Goal: Information Seeking & Learning: Learn about a topic

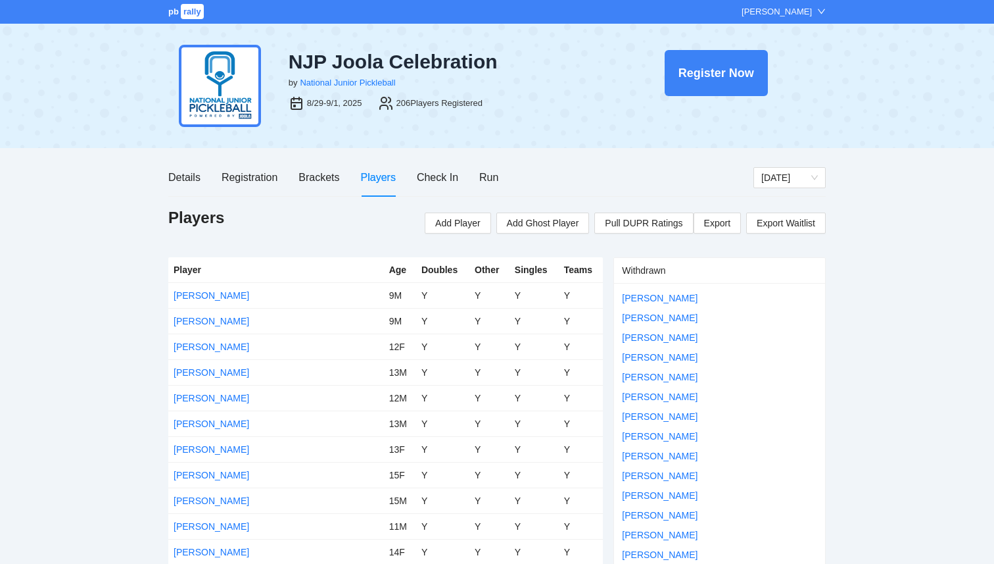
click at [187, 14] on span "rally" at bounding box center [192, 11] width 23 height 15
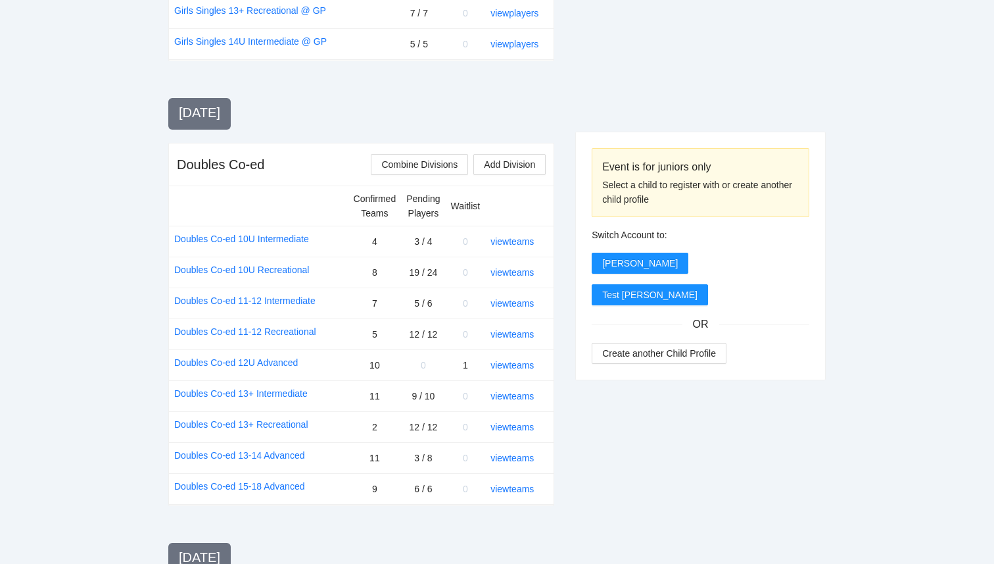
scroll to position [1382, 0]
click at [502, 360] on link "view teams" at bounding box center [512, 365] width 43 height 11
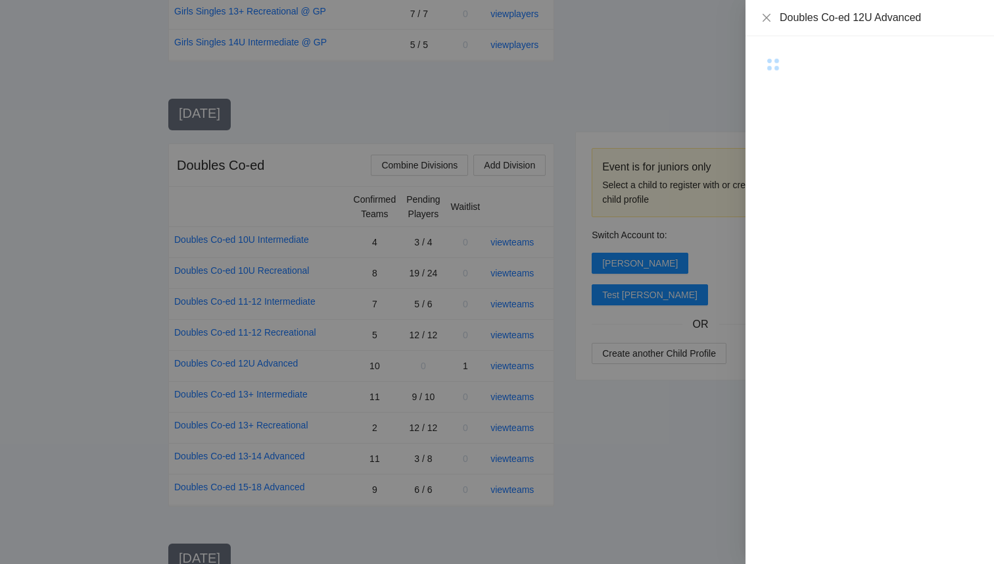
click at [503, 262] on div at bounding box center [497, 282] width 994 height 564
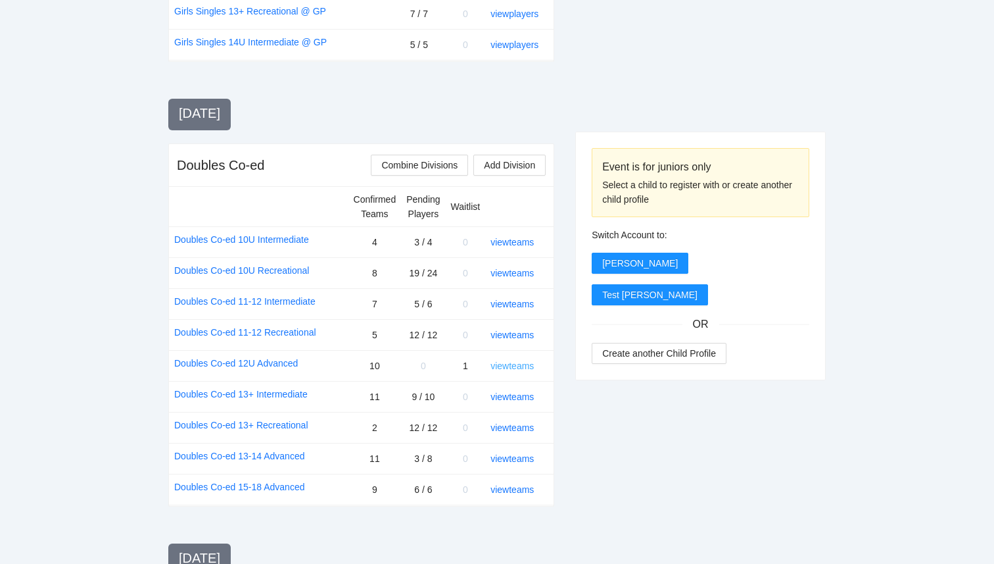
click at [503, 360] on link "view teams" at bounding box center [512, 365] width 43 height 11
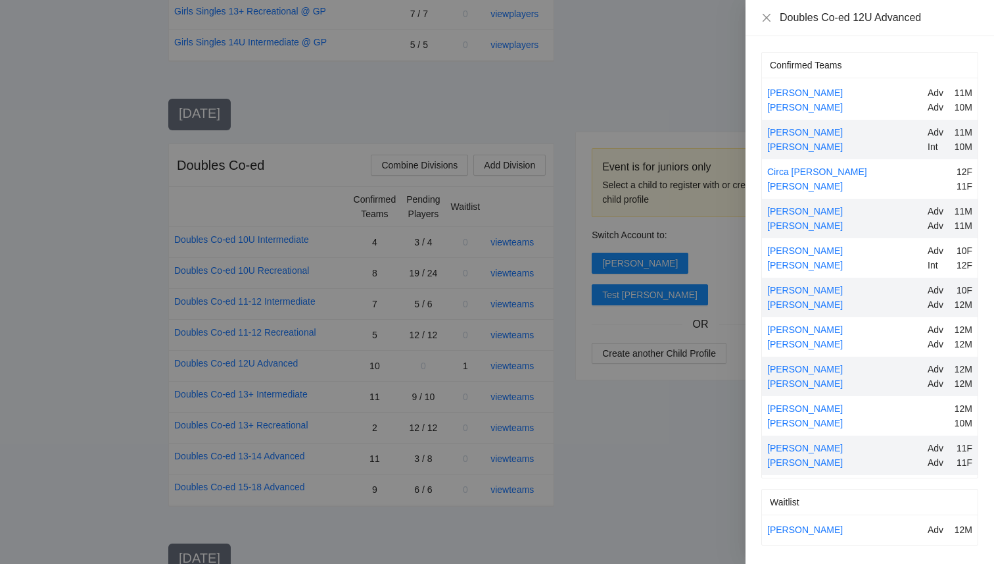
click at [495, 427] on div at bounding box center [497, 282] width 994 height 564
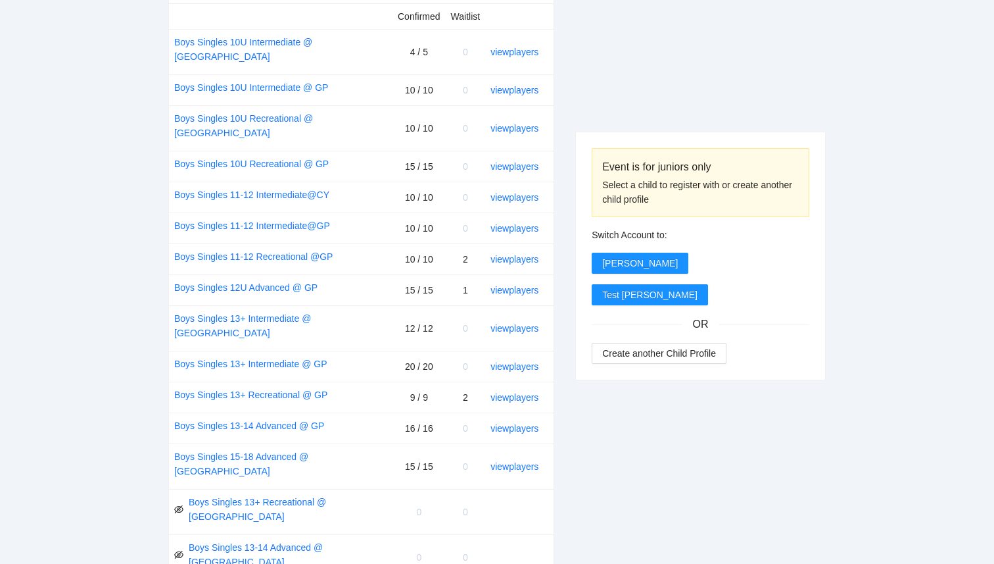
scroll to position [0, 0]
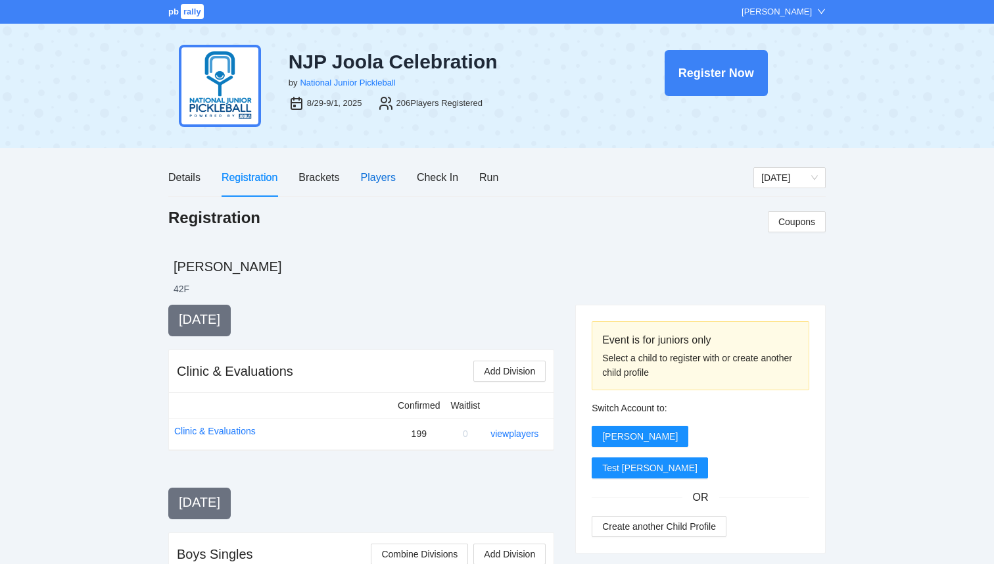
click at [381, 177] on div "Players" at bounding box center [378, 177] width 35 height 16
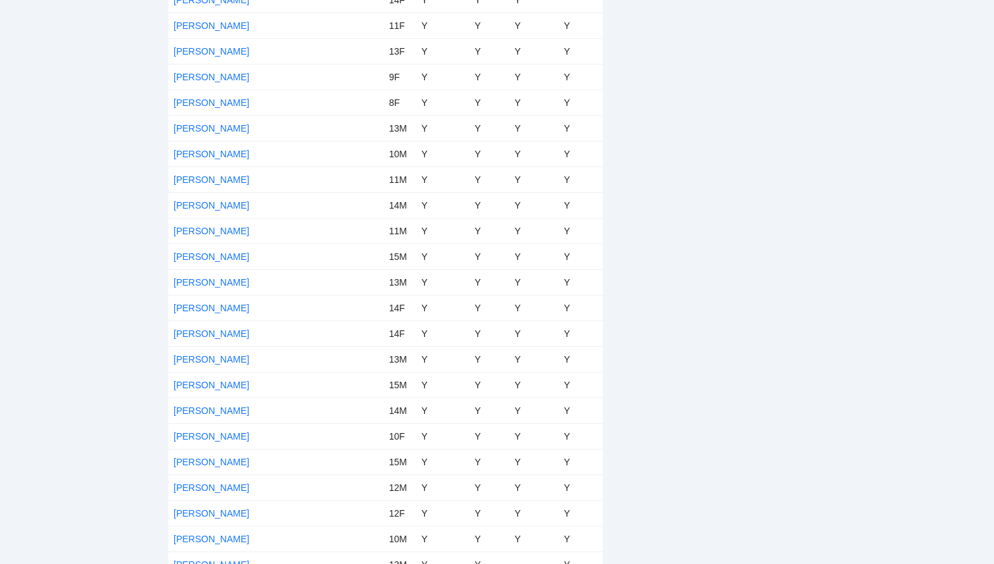
scroll to position [13, 0]
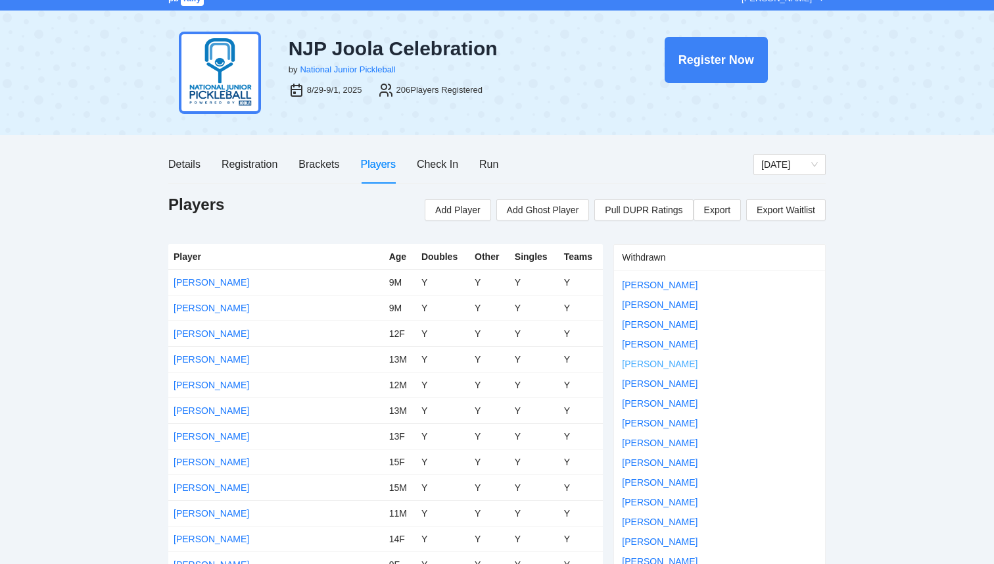
click at [691, 361] on link "[PERSON_NAME]" at bounding box center [660, 363] width 76 height 11
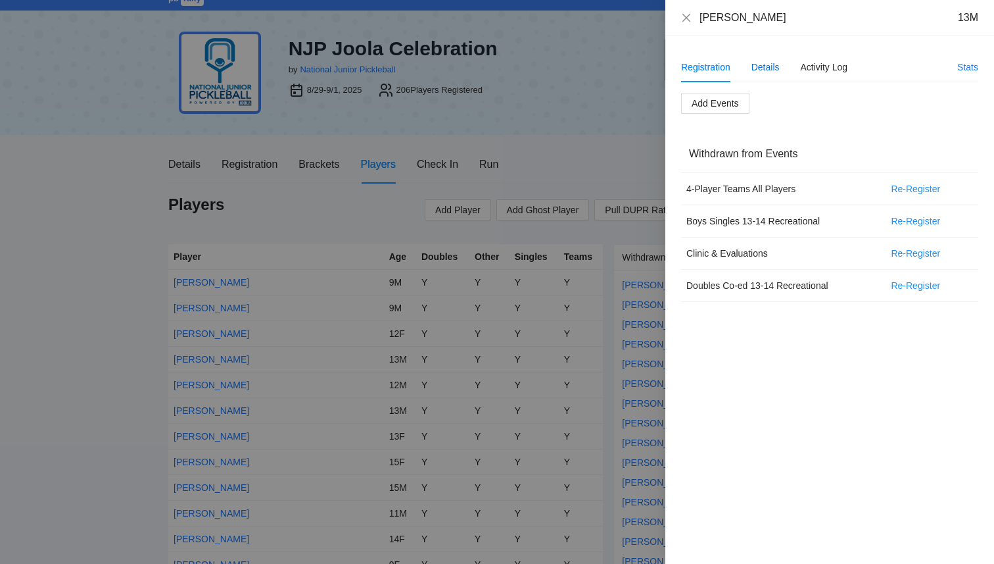
click at [767, 70] on div "Details" at bounding box center [766, 67] width 28 height 14
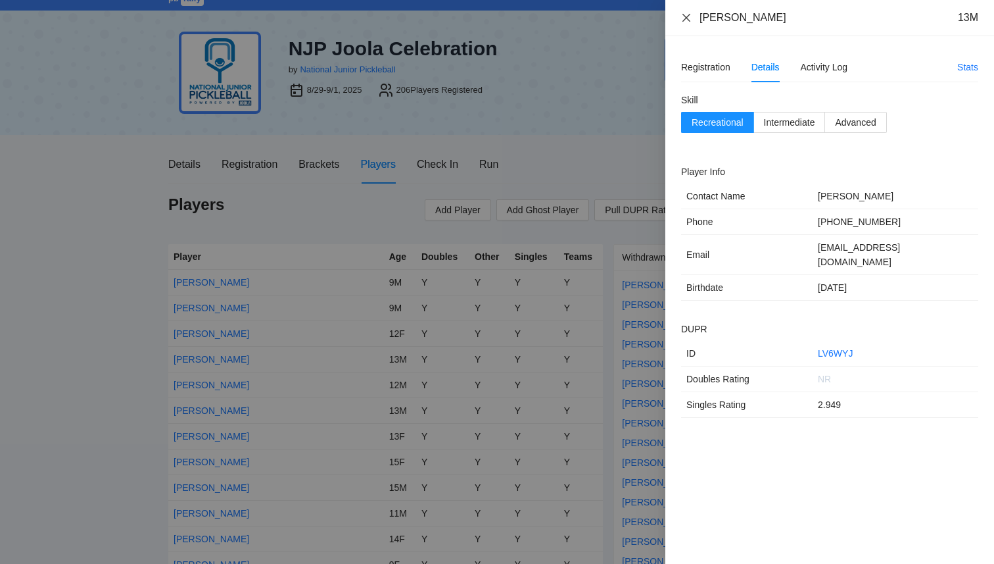
click at [683, 19] on icon "close" at bounding box center [686, 17] width 11 height 11
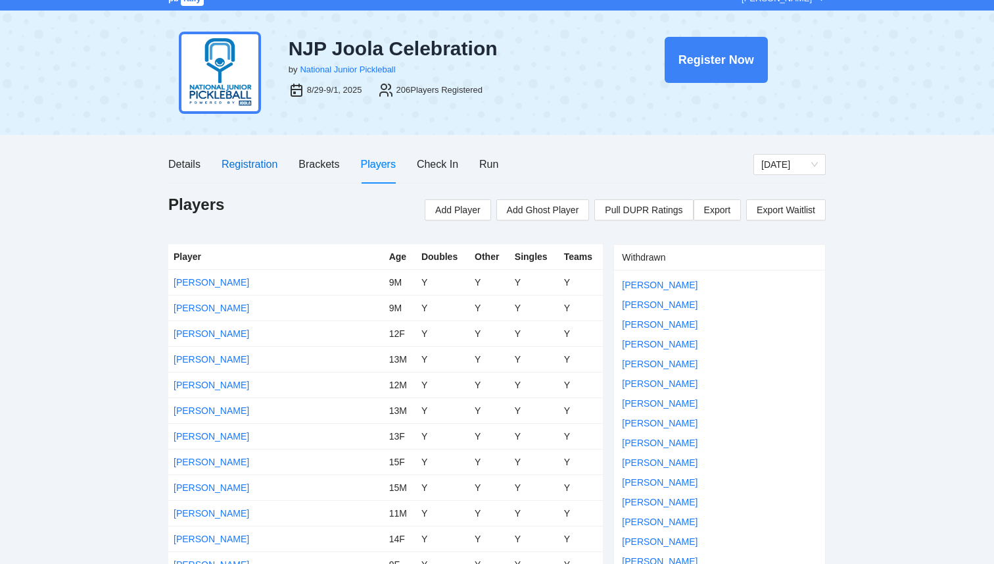
click at [237, 164] on div "Registration" at bounding box center [250, 164] width 56 height 16
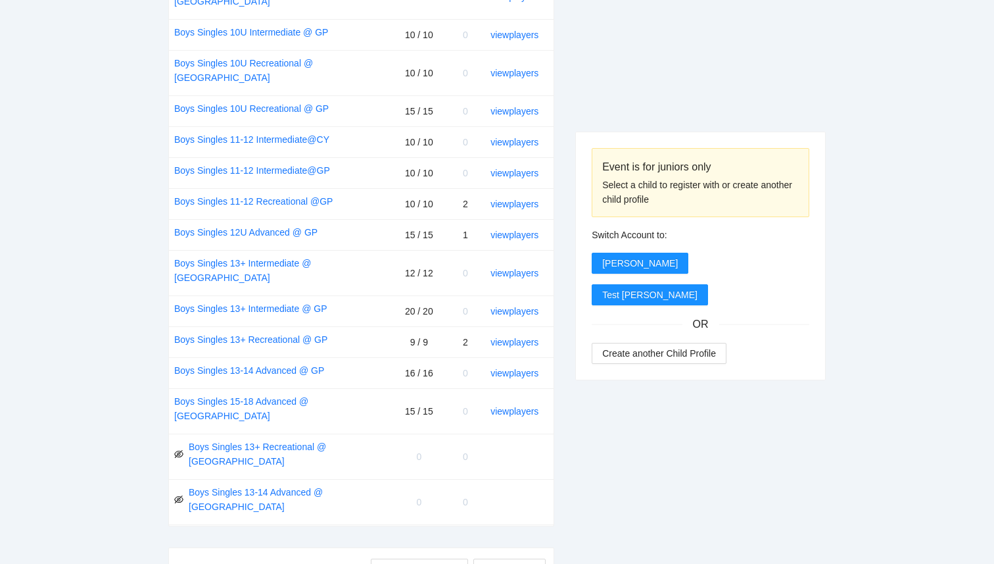
scroll to position [630, 0]
